Goal: Task Accomplishment & Management: Manage account settings

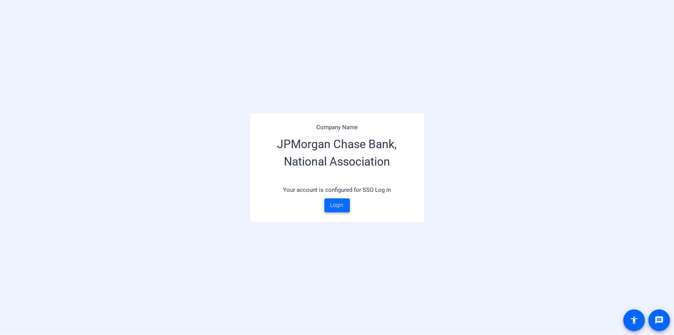
click at [344, 203] on span at bounding box center [338, 205] width 26 height 19
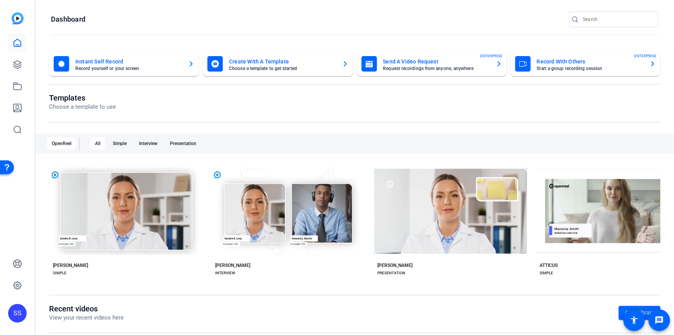
scroll to position [114, 0]
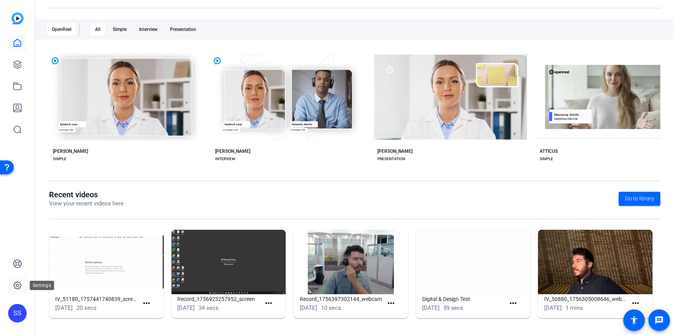
click at [18, 286] on icon at bounding box center [17, 285] width 2 height 2
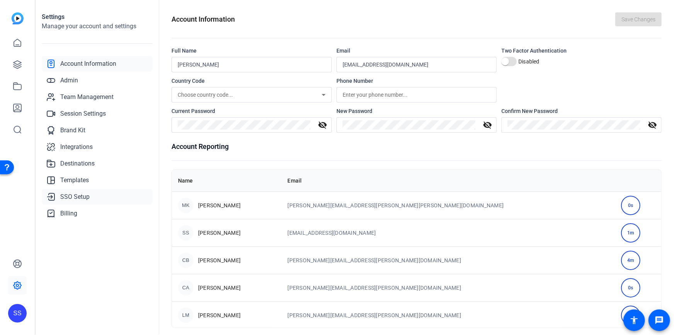
click at [91, 197] on link "SSO Setup" at bounding box center [97, 196] width 111 height 15
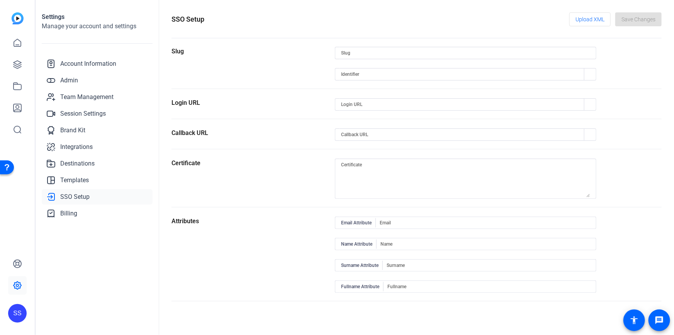
type input "jpm-cbm"
type input "openreel-jpmc"
type input "[URL][DOMAIN_NAME]"
type input "Email"
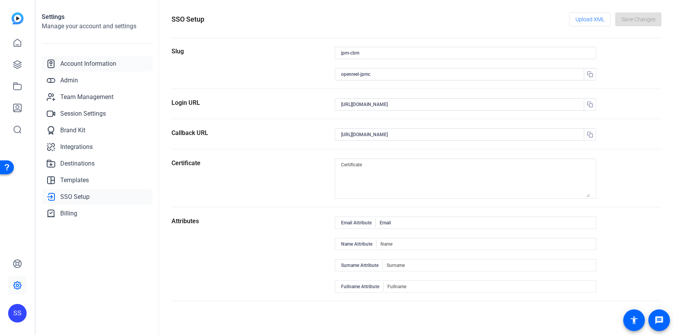
click at [71, 60] on span "Account Information" at bounding box center [88, 63] width 56 height 9
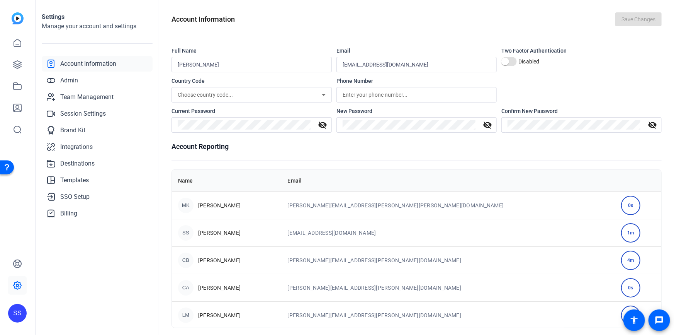
scroll to position [28, 0]
drag, startPoint x: 276, startPoint y: 310, endPoint x: 380, endPoint y: 310, distance: 104.7
click at [380, 310] on tr "JK [PERSON_NAME] Karlsson [EMAIL_ADDRESS][PERSON_NAME][PERSON_NAME][DOMAIN_NAME…" at bounding box center [417, 314] width 490 height 27
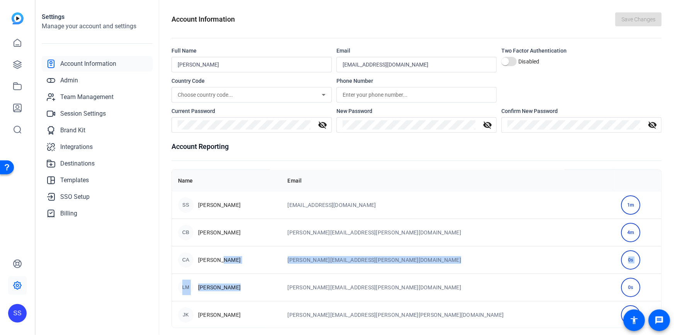
drag, startPoint x: 219, startPoint y: 257, endPoint x: 231, endPoint y: 279, distance: 24.4
click at [231, 279] on tbody "MK [PERSON_NAME] Kwiecinski [EMAIL_ADDRESS][PERSON_NAME][PERSON_NAME][DOMAIN_NA…" at bounding box center [417, 245] width 490 height 165
drag, startPoint x: 224, startPoint y: 229, endPoint x: 237, endPoint y: 276, distance: 49.2
click at [237, 276] on tbody "MK [PERSON_NAME] Kwiecinski [EMAIL_ADDRESS][PERSON_NAME][PERSON_NAME][DOMAIN_NA…" at bounding box center [417, 245] width 490 height 165
click at [276, 284] on div "[PERSON_NAME]" at bounding box center [226, 286] width 97 height 15
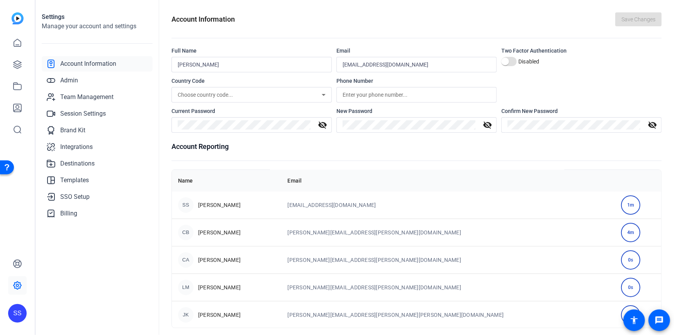
scroll to position [0, 0]
drag, startPoint x: 197, startPoint y: 204, endPoint x: 254, endPoint y: 202, distance: 56.8
click at [254, 202] on div "MK [PERSON_NAME]" at bounding box center [226, 204] width 97 height 15
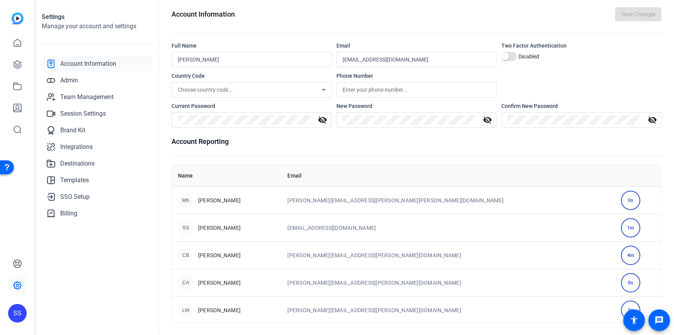
click at [282, 264] on td "CB [PERSON_NAME]" at bounding box center [227, 254] width 110 height 27
